Goal: Task Accomplishment & Management: Manage account settings

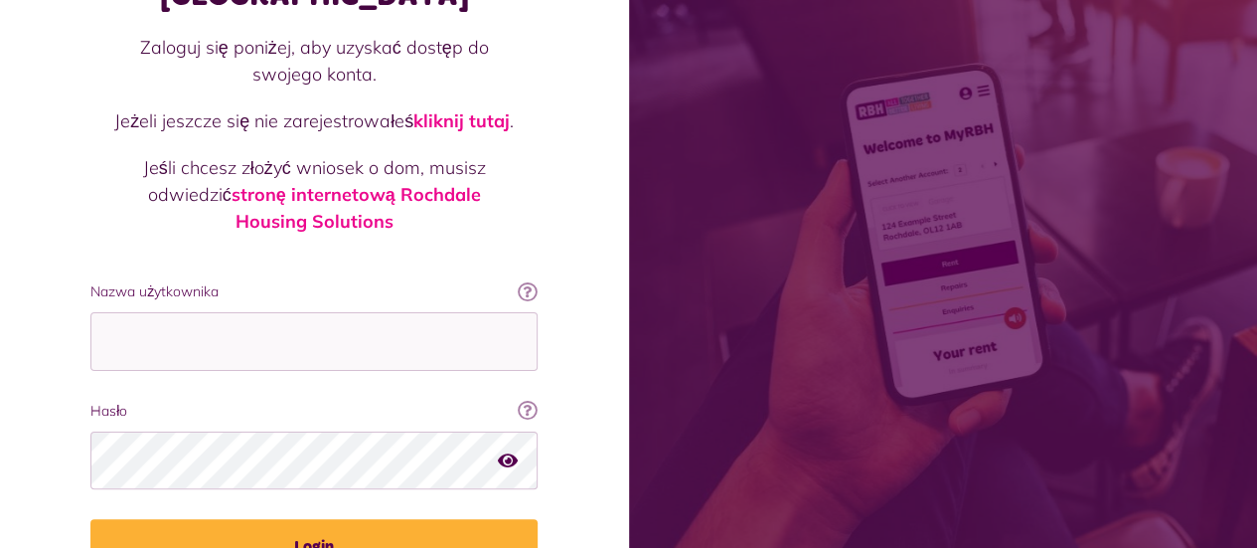
scroll to position [268, 0]
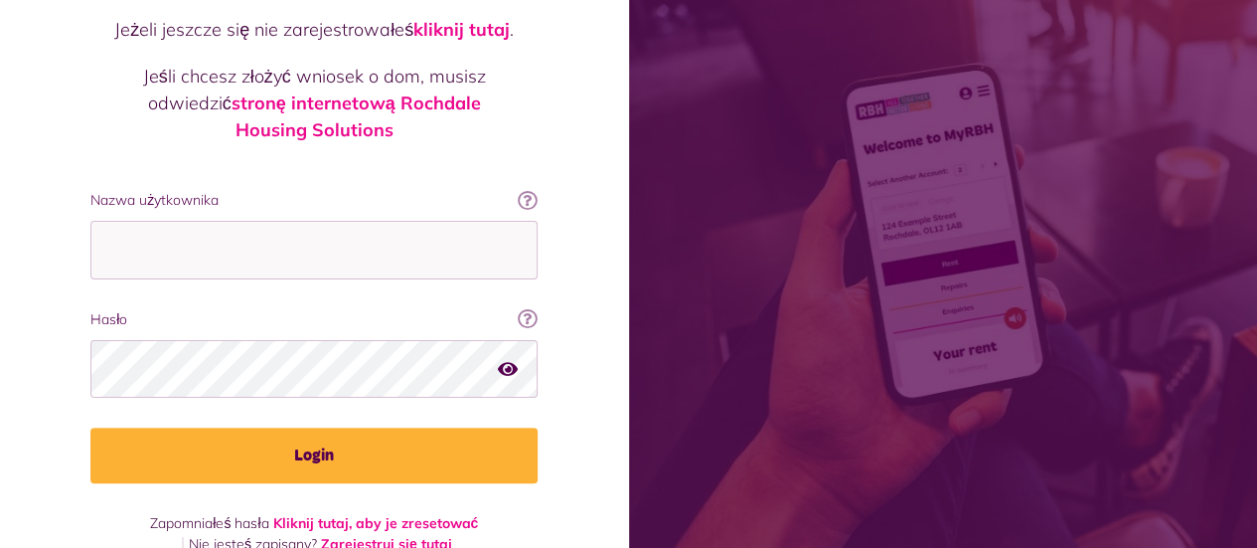
click at [300, 221] on input "Nazwa użytkownika" at bounding box center [313, 250] width 447 height 59
type input "**********"
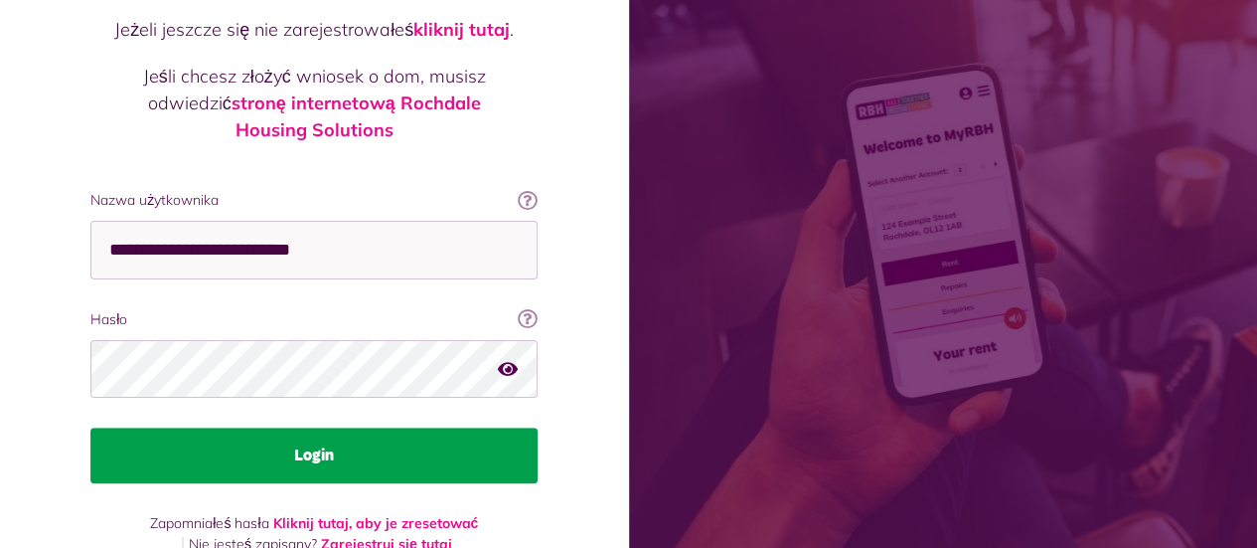
click at [312, 447] on font "Login" at bounding box center [314, 455] width 40 height 16
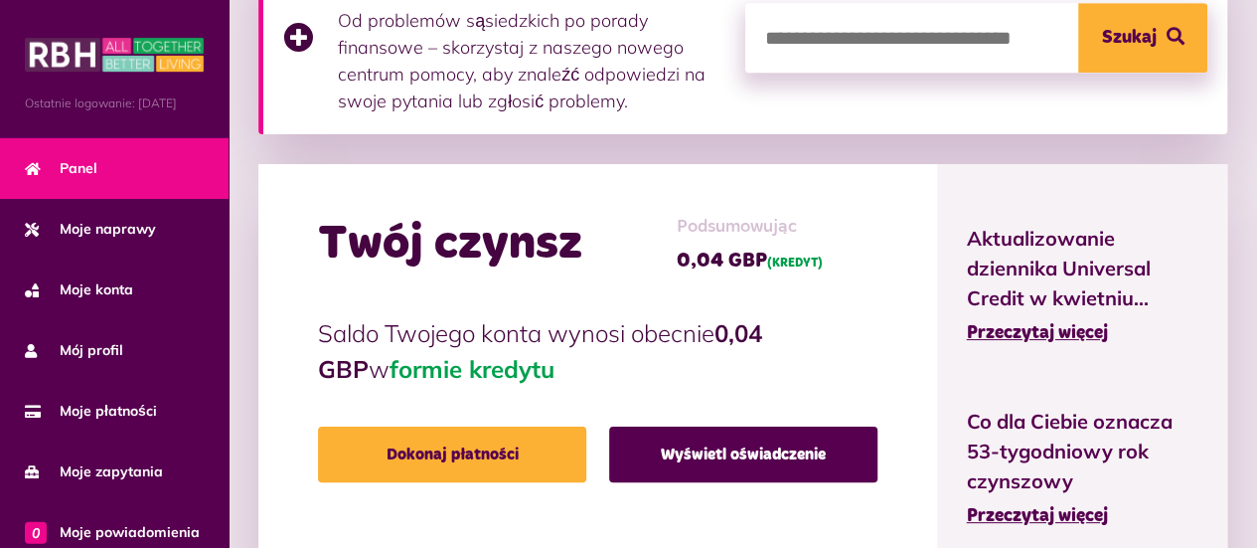
scroll to position [596, 0]
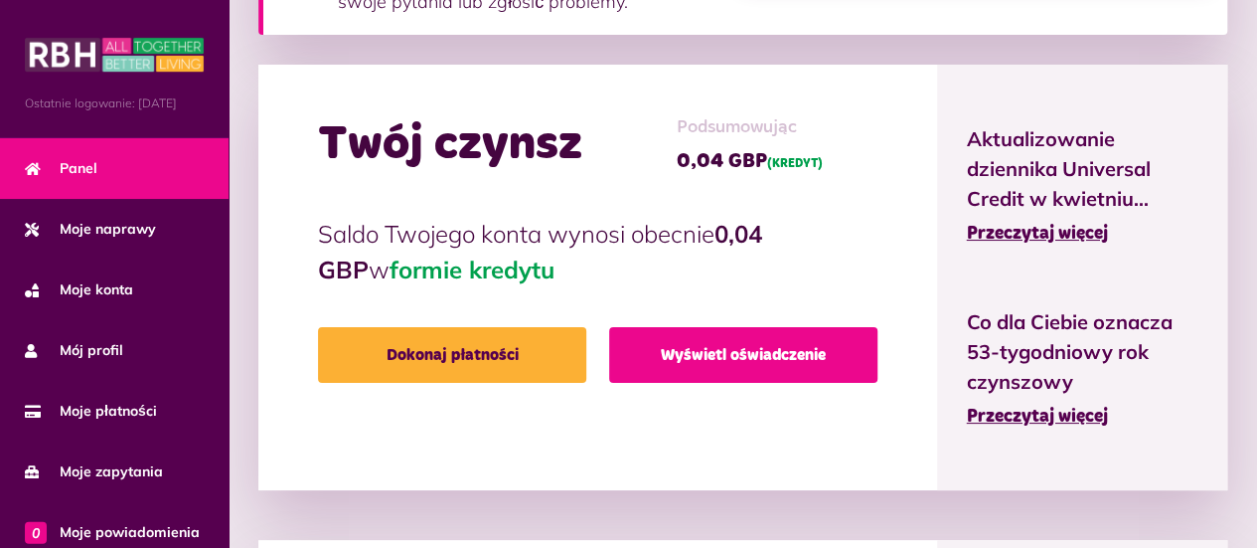
click at [685, 347] on font "Wyświetl oświadczenie" at bounding box center [743, 355] width 165 height 16
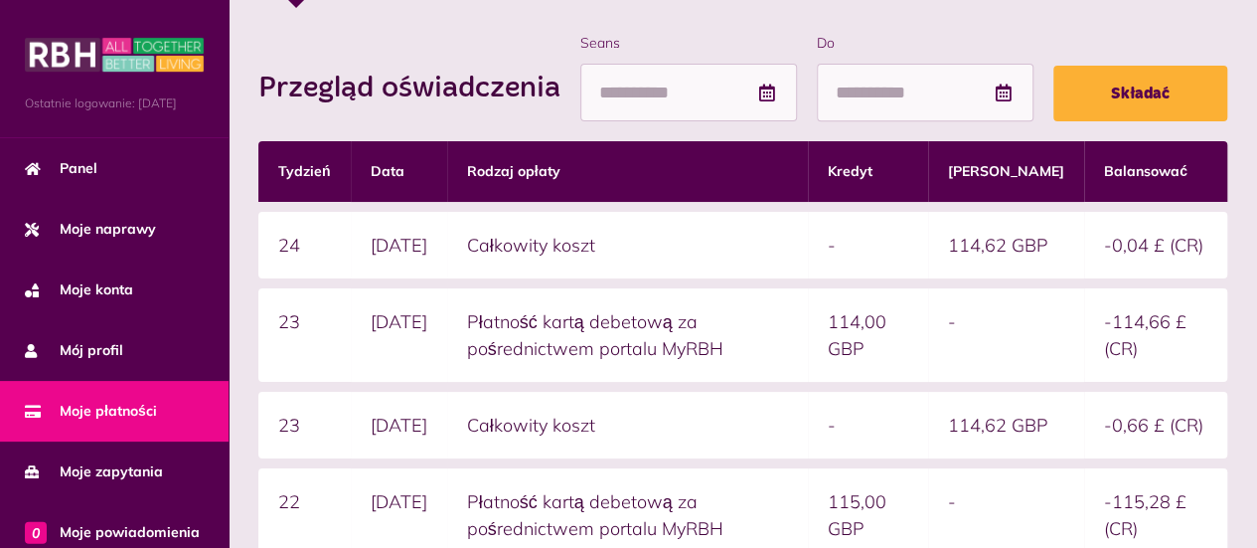
scroll to position [199, 0]
